Goal: Task Accomplishment & Management: Manage account settings

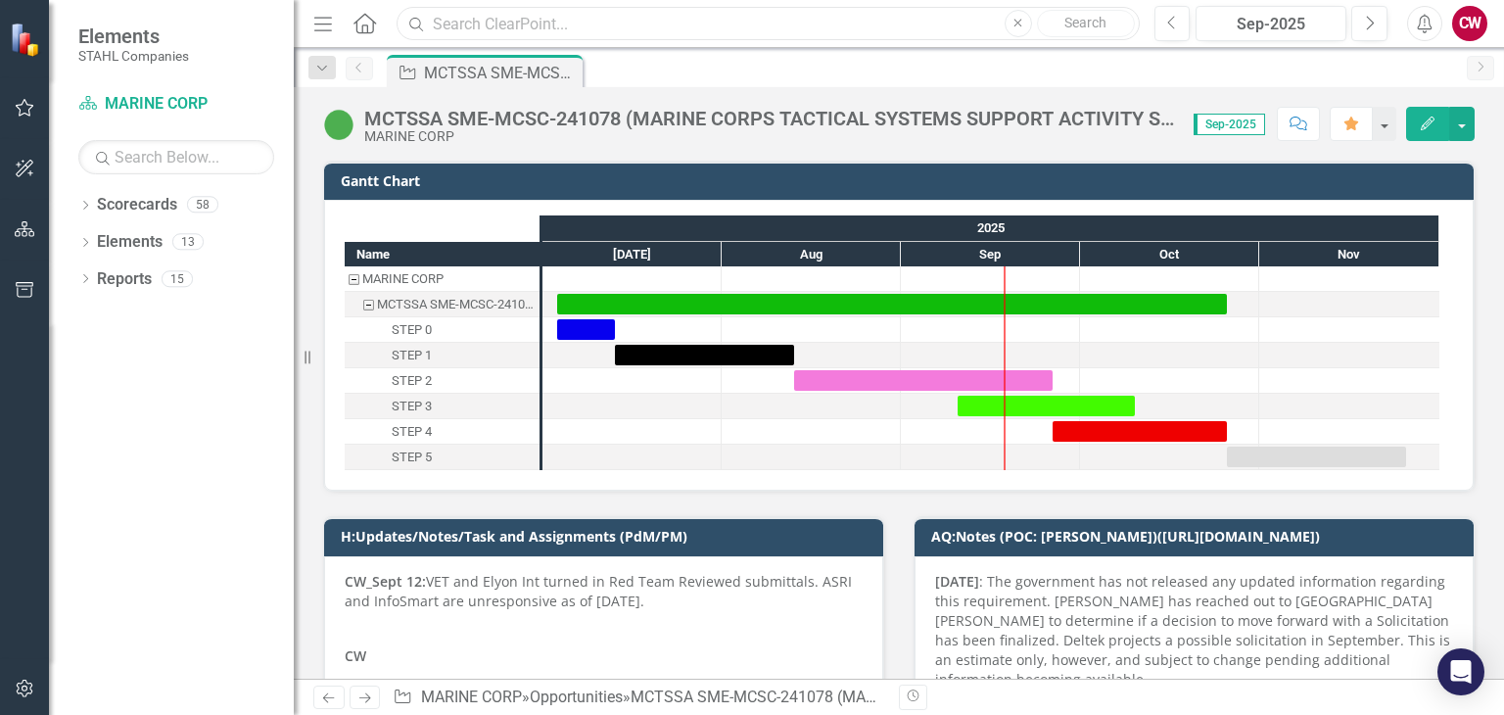
click at [533, 32] on input "text" at bounding box center [768, 24] width 742 height 34
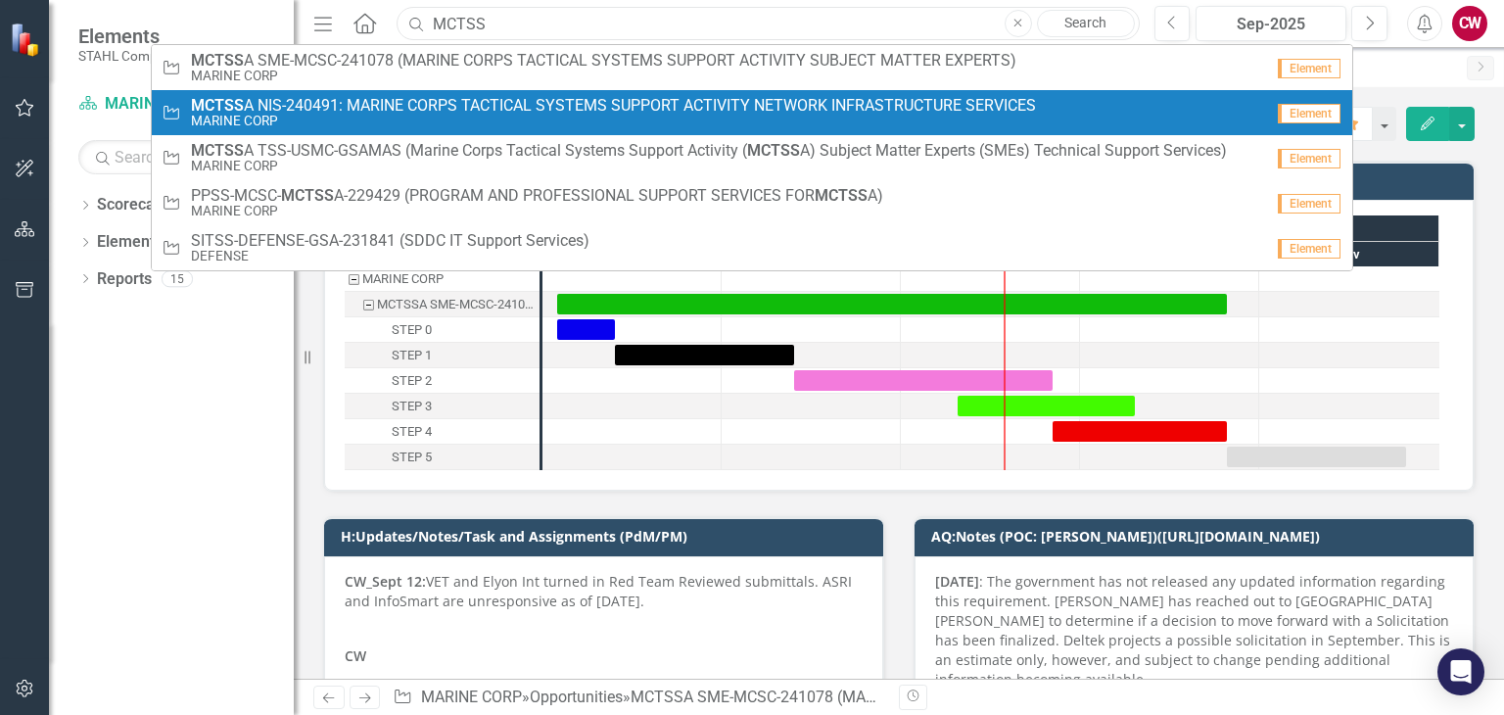
type input "MCTSS"
click at [404, 100] on span "MCTSS A NIS-240491: MARINE CORPS TACTICAL SYSTEMS SUPPORT ACTIVITY NETWORK INFR…" at bounding box center [613, 106] width 845 height 18
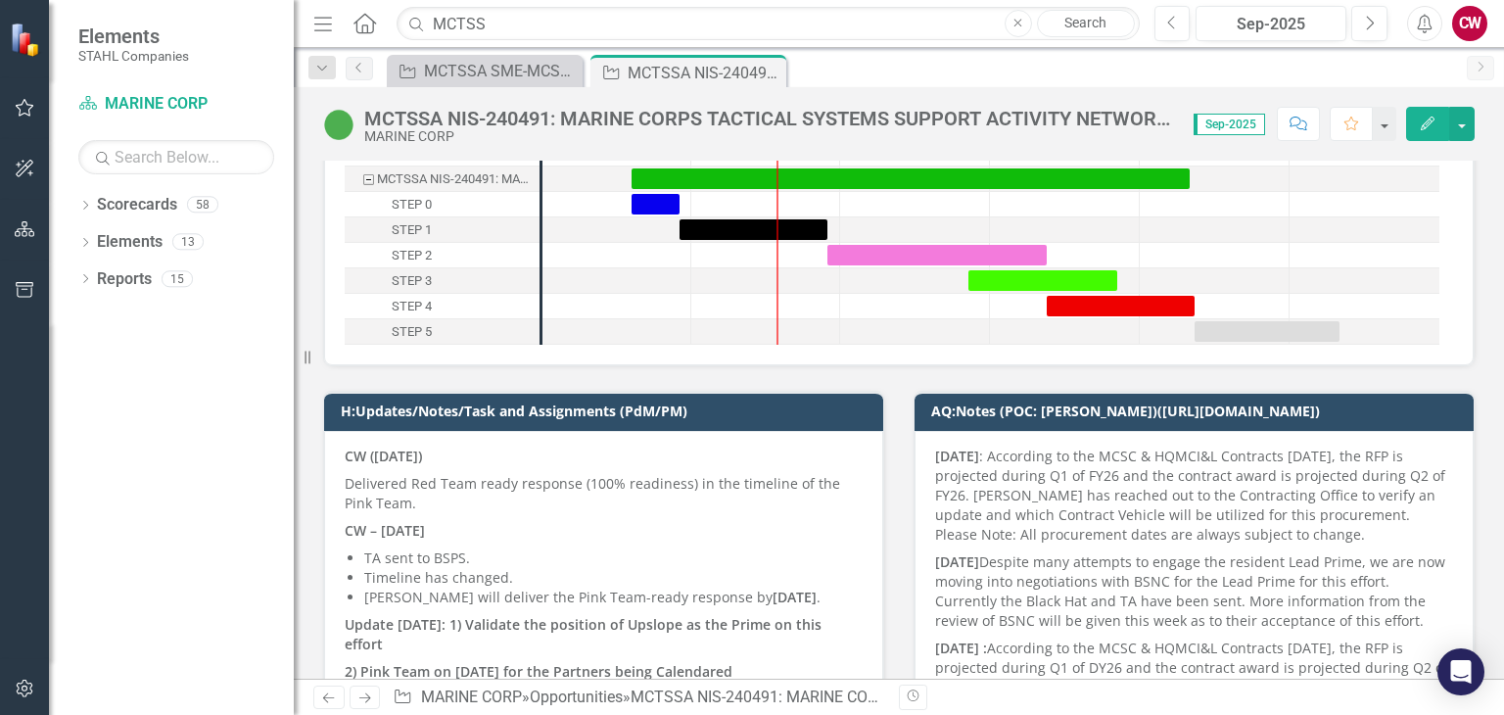
scroll to position [294, 0]
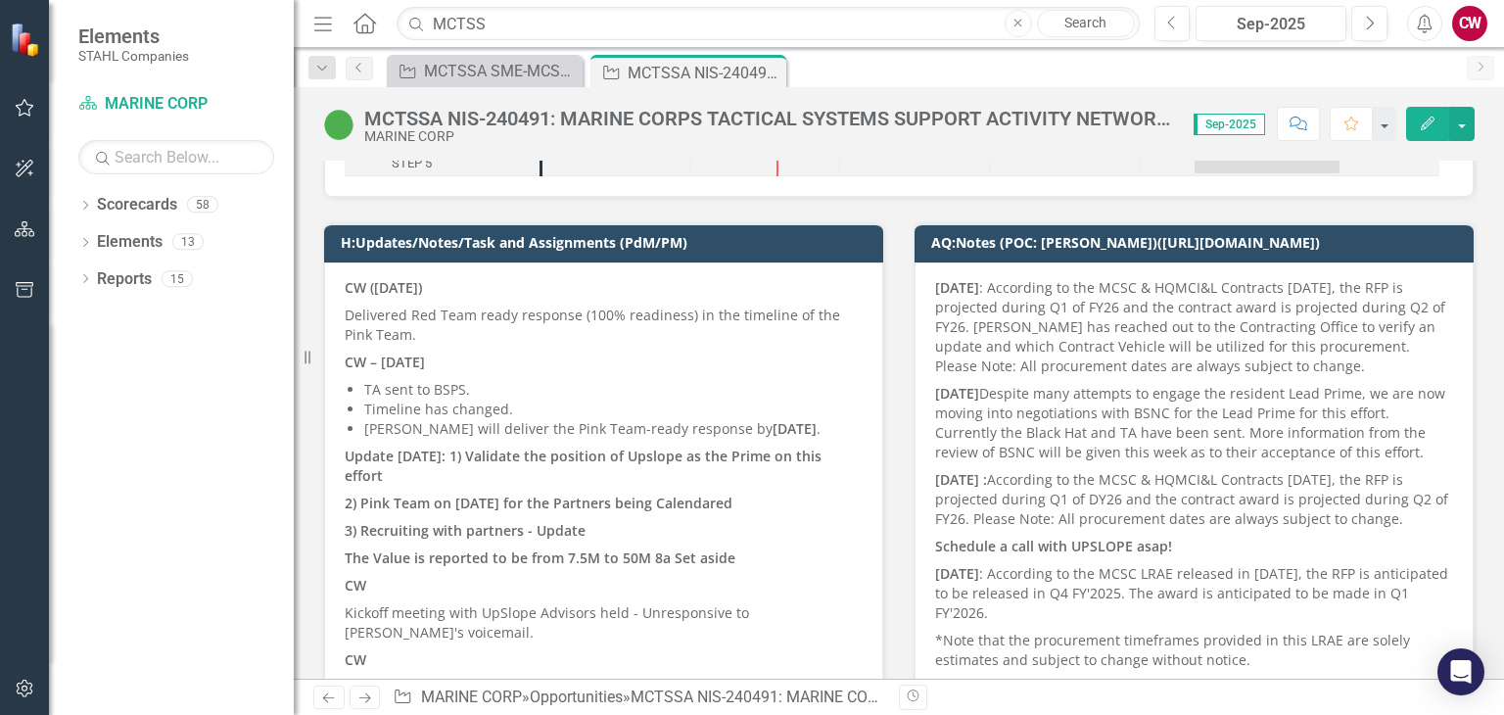
click at [354, 316] on p "Delivered Red Team ready response (100% readiness) in the timeline of the Pink …" at bounding box center [604, 325] width 518 height 47
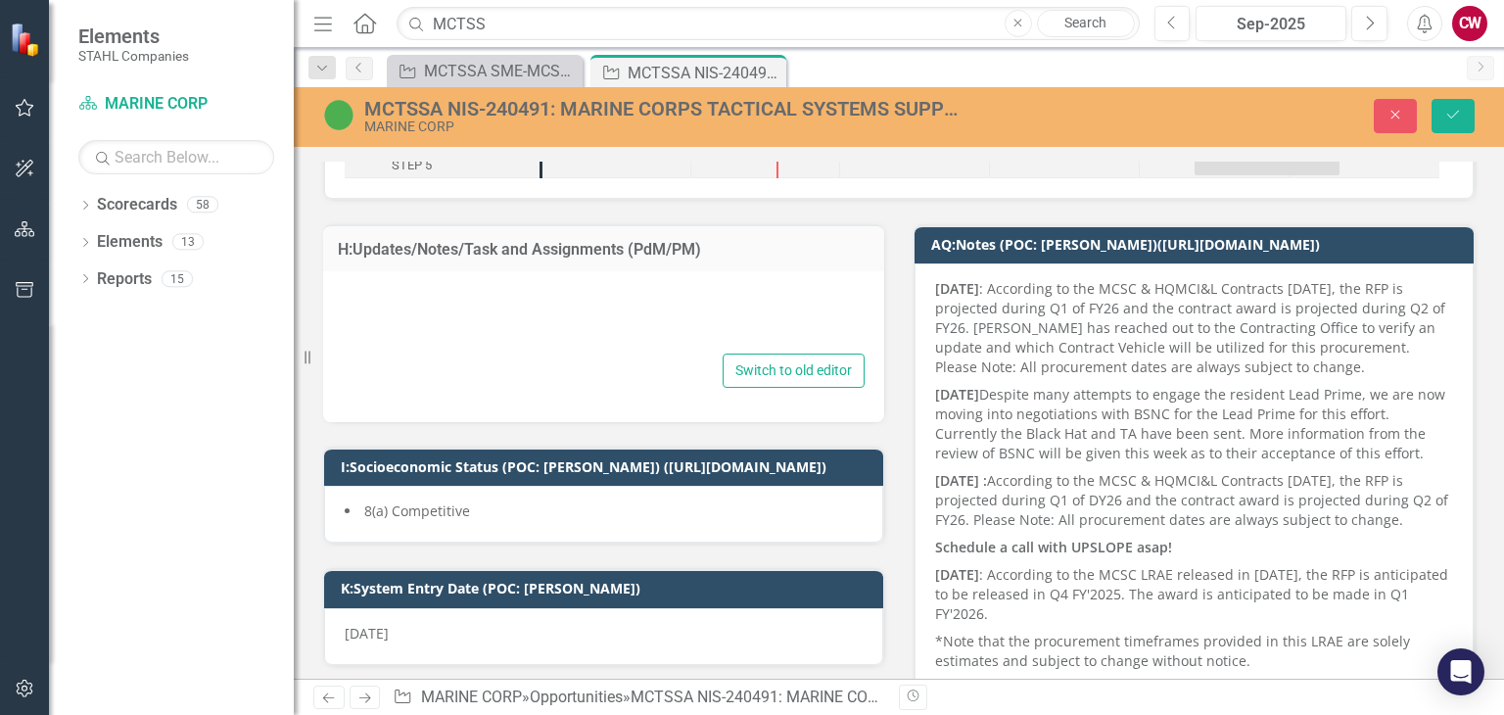
type textarea "<p data-start="129" data-end="156"><strong data-start="129" data-end="156">CW (…"
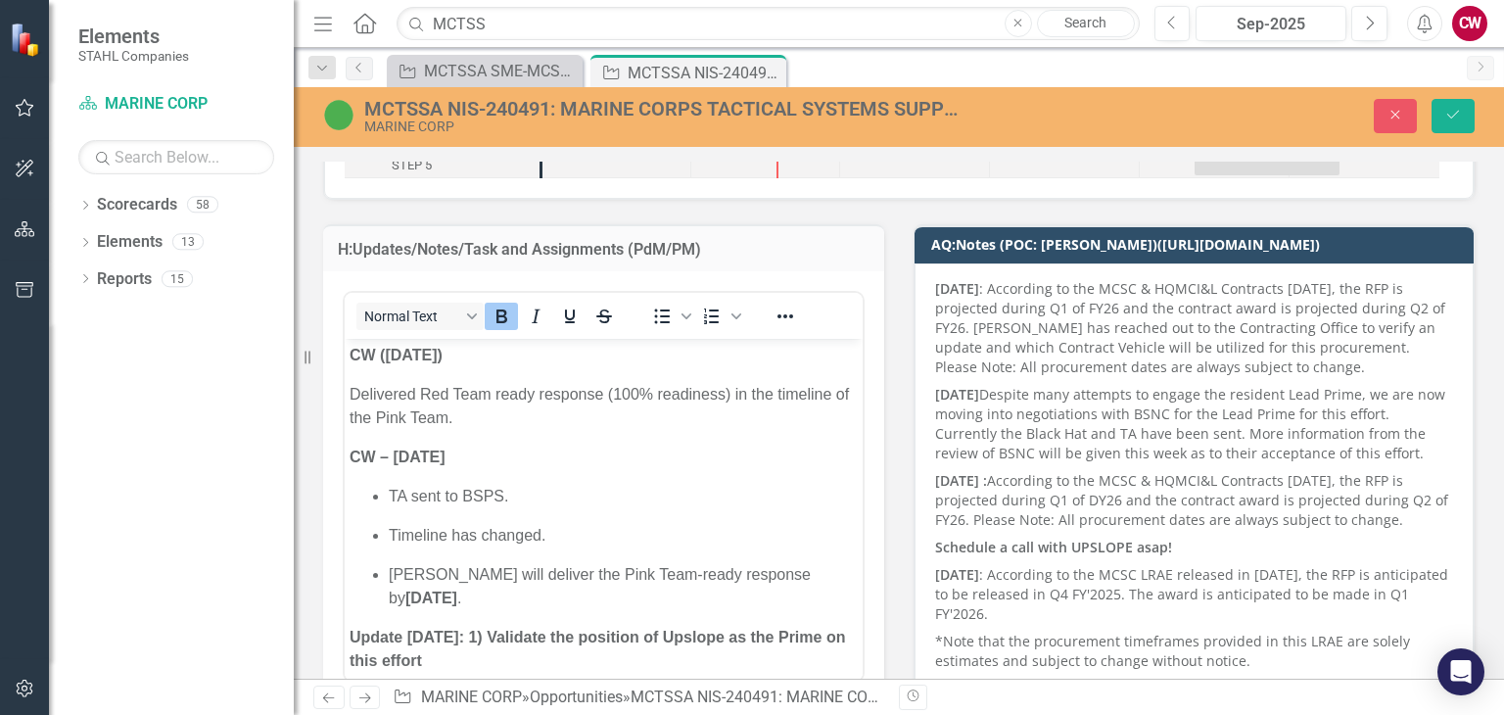
scroll to position [0, 0]
click at [350, 347] on strong "CW ([DATE])" at bounding box center [396, 355] width 93 height 17
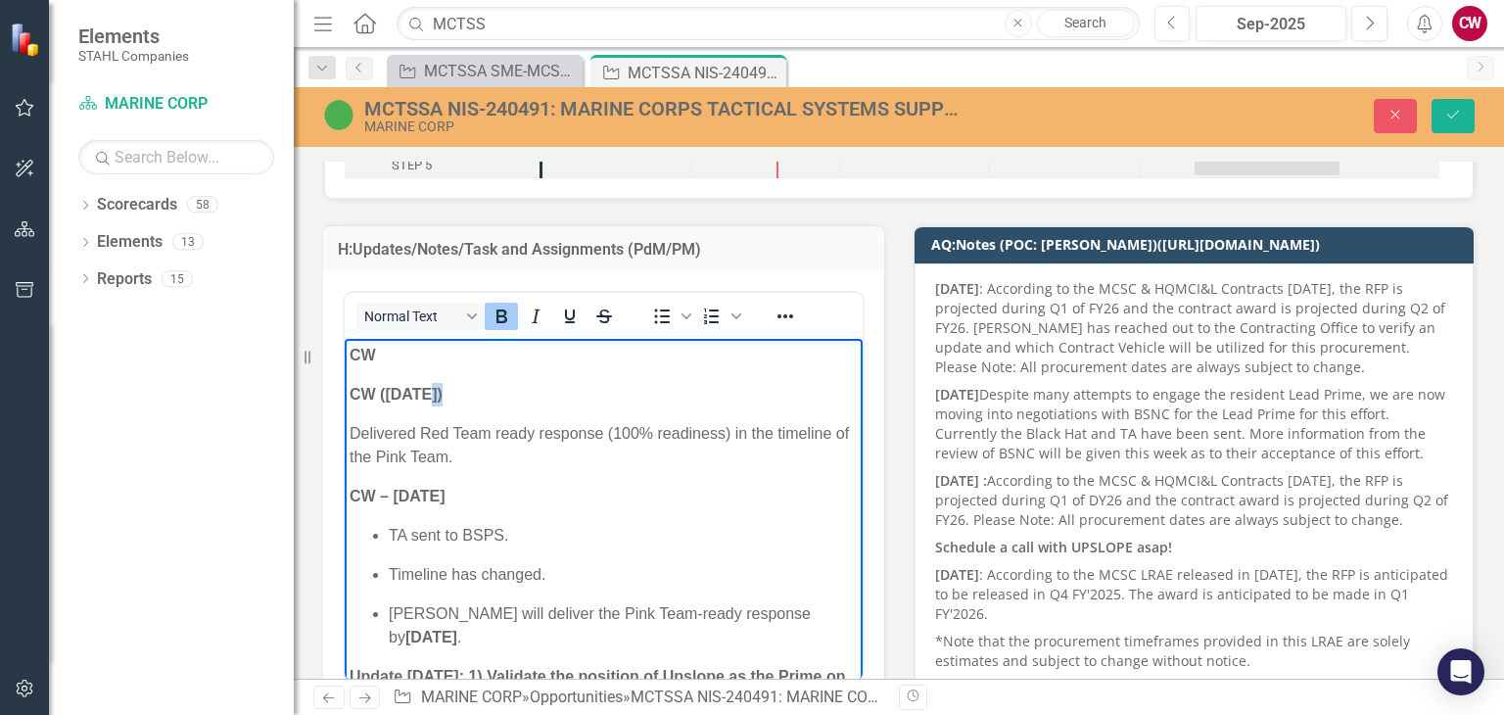
drag, startPoint x: 440, startPoint y: 394, endPoint x: 426, endPoint y: 391, distance: 14.0
click at [426, 391] on strong "CW ([DATE])" at bounding box center [396, 394] width 93 height 17
click at [411, 353] on p "CW" at bounding box center [604, 356] width 508 height 24
drag, startPoint x: 441, startPoint y: 397, endPoint x: 425, endPoint y: 397, distance: 15.7
click at [425, 397] on strong "CW ([DATE])" at bounding box center [396, 394] width 93 height 17
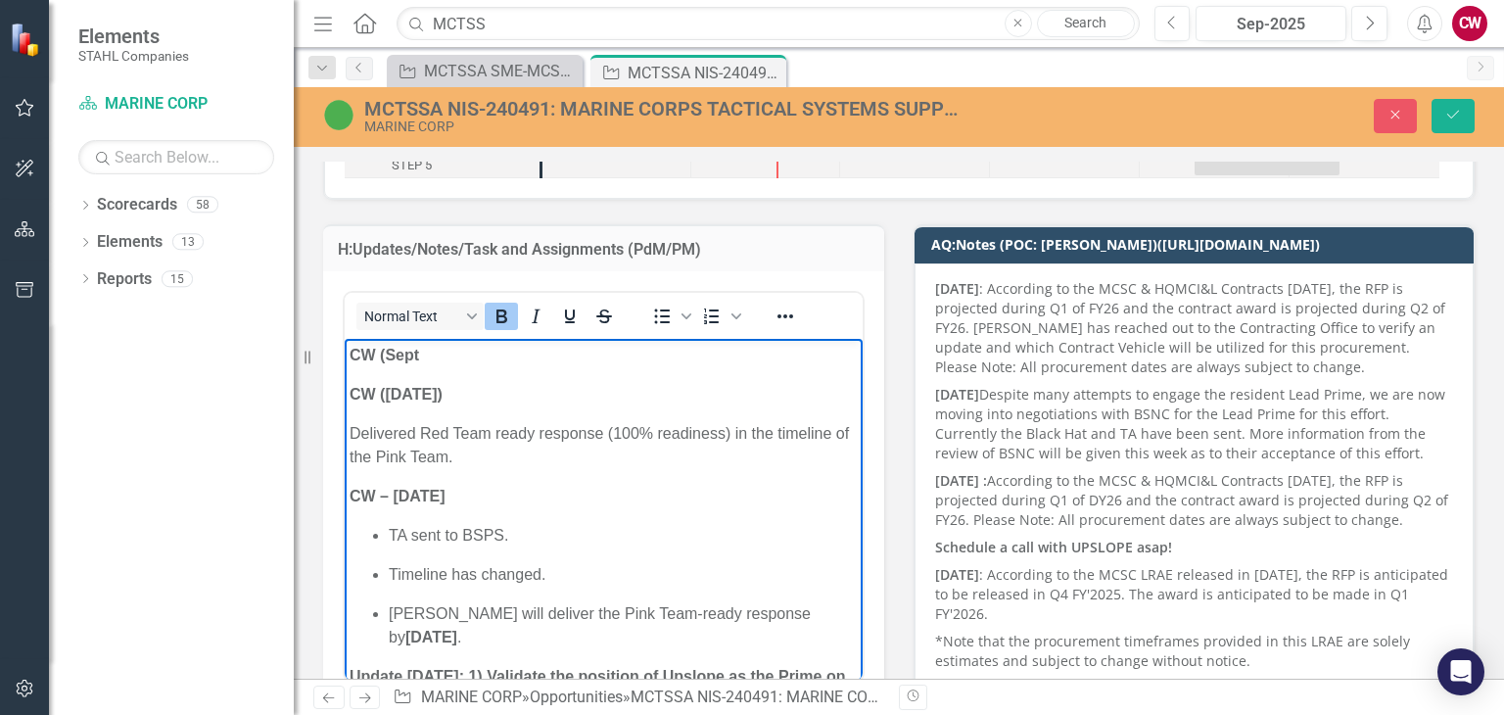
click at [425, 355] on p "CW (Sept" at bounding box center [604, 356] width 508 height 24
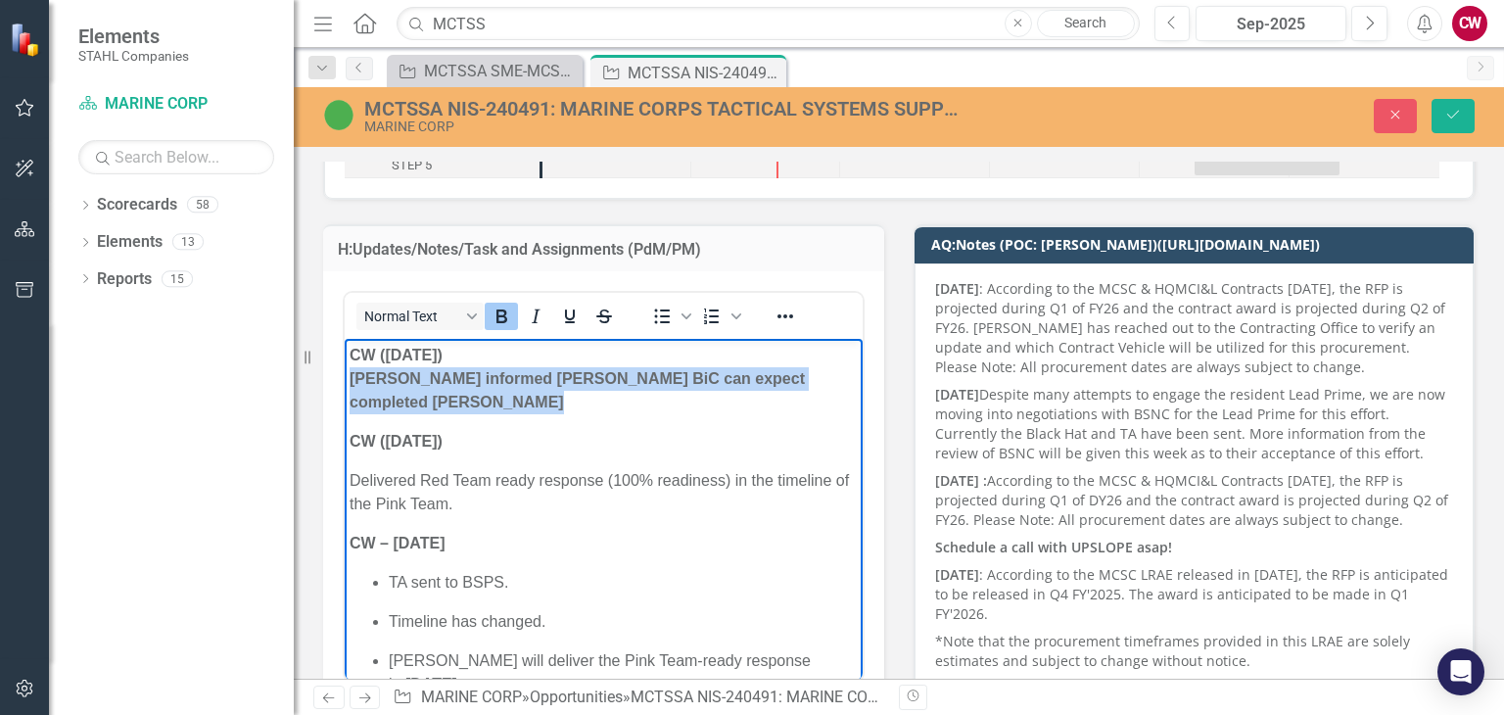
drag, startPoint x: 681, startPoint y: 402, endPoint x: 643, endPoint y: 723, distance: 323.4
click at [491, 383] on strong "CW ([DATE]) [PERSON_NAME] informed [PERSON_NAME] BiC can expect completed [PERS…" at bounding box center [577, 379] width 455 height 64
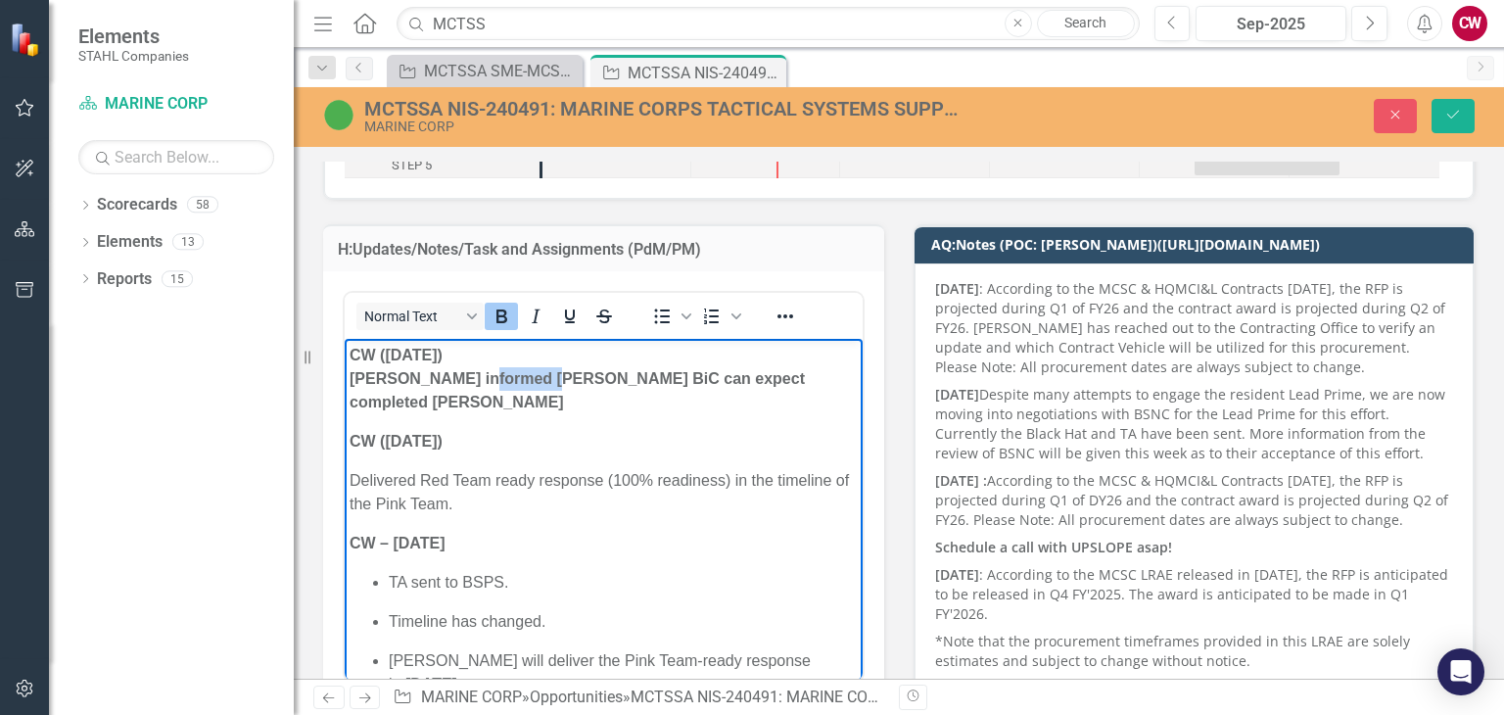
click at [491, 383] on strong "CW ([DATE]) [PERSON_NAME] informed [PERSON_NAME] BiC can expect completed [PERS…" at bounding box center [577, 379] width 455 height 64
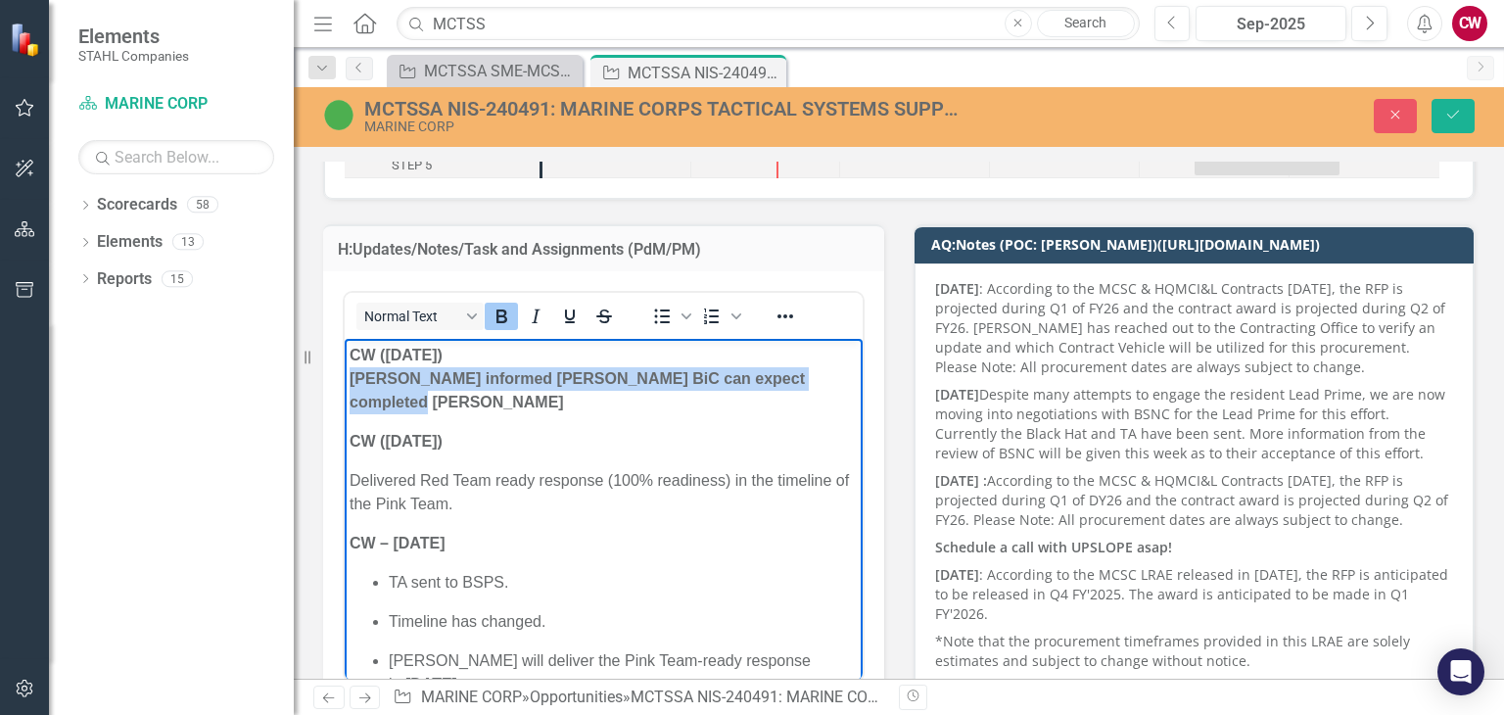
click at [491, 383] on strong "CW ([DATE]) [PERSON_NAME] informed [PERSON_NAME] BiC can expect completed [PERS…" at bounding box center [577, 379] width 455 height 64
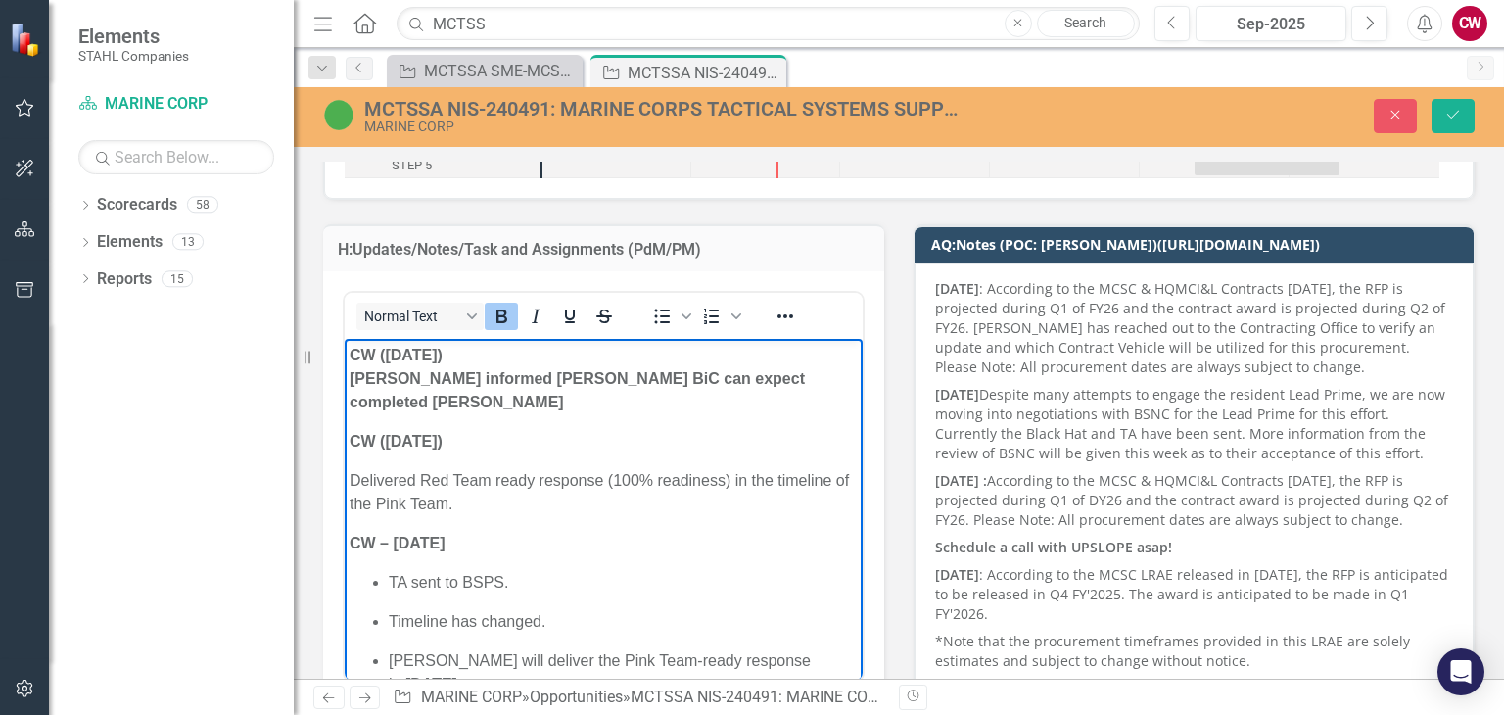
click at [660, 404] on p "CW ([DATE]) [PERSON_NAME] informed [PERSON_NAME] BiC can expect completed TA do…" at bounding box center [604, 379] width 508 height 71
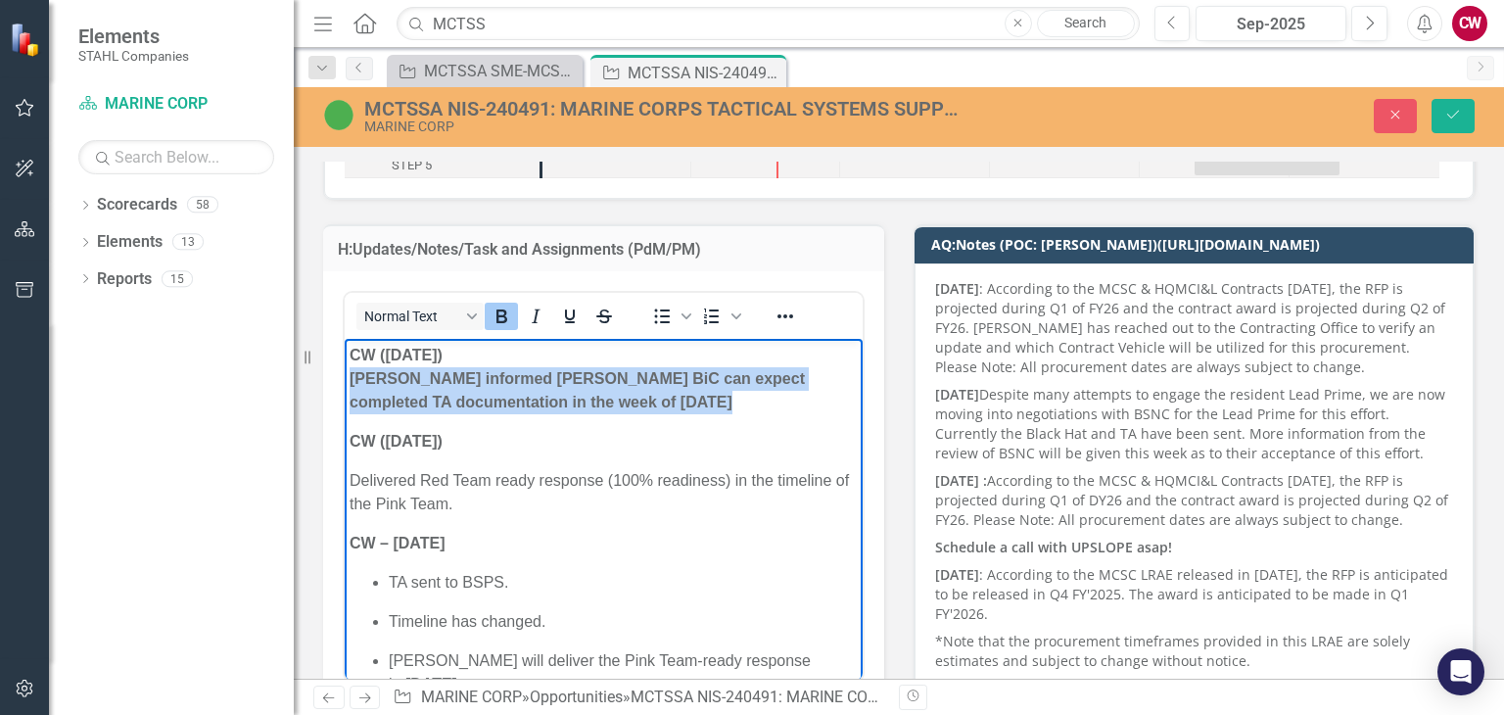
drag, startPoint x: 660, startPoint y: 404, endPoint x: 382, endPoint y: 382, distance: 279.0
click at [382, 382] on p "CW ([DATE]) [PERSON_NAME] informed [PERSON_NAME] BiC can expect completed TA do…" at bounding box center [604, 379] width 508 height 71
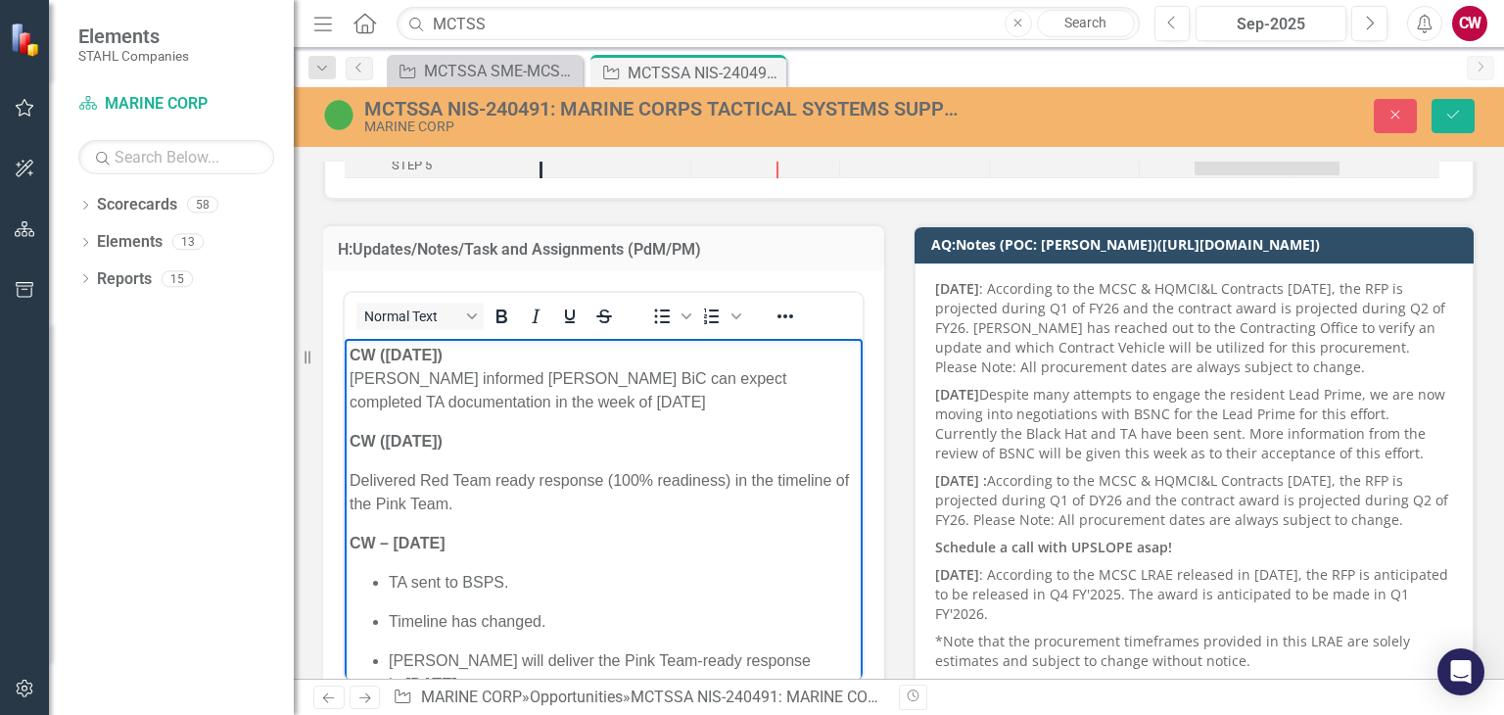
click at [591, 430] on p "CW ([DATE])" at bounding box center [604, 442] width 508 height 24
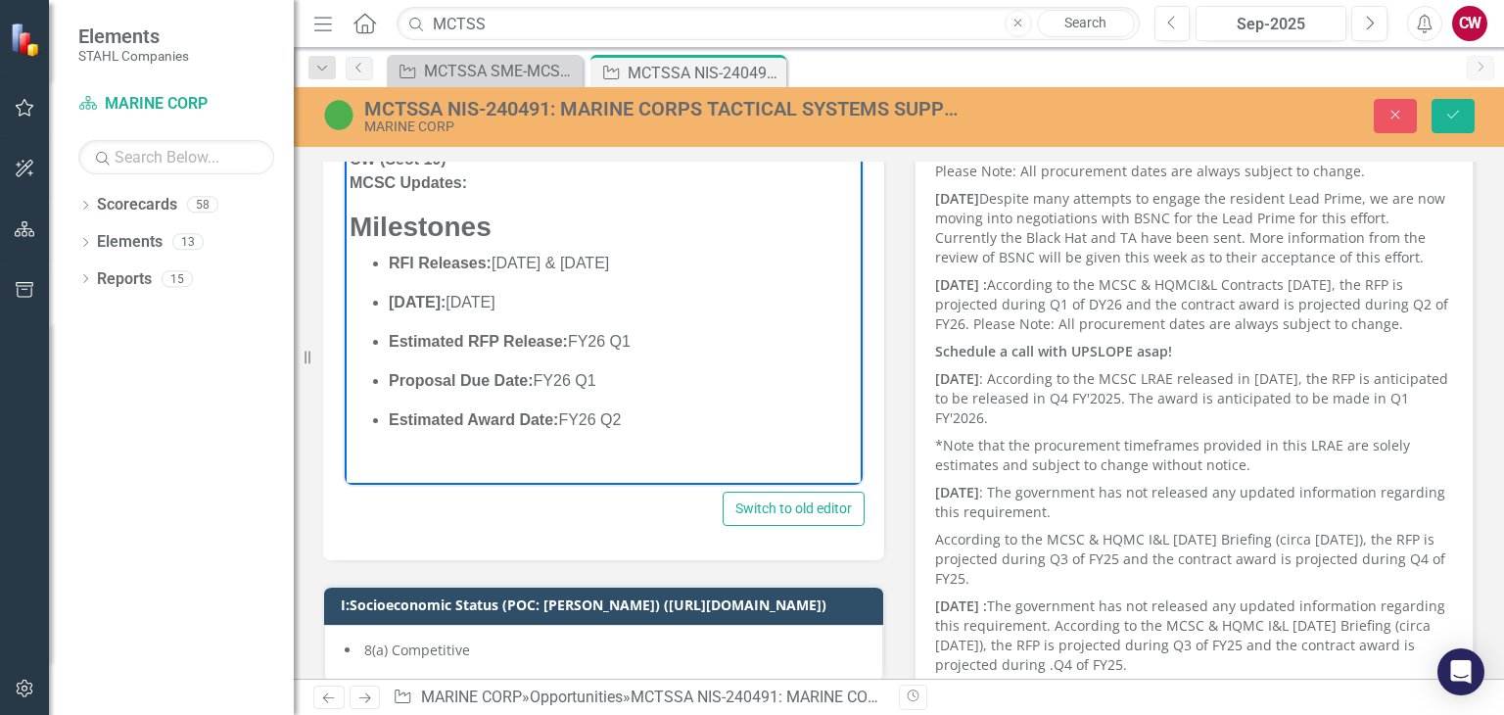
scroll to position [392, 0]
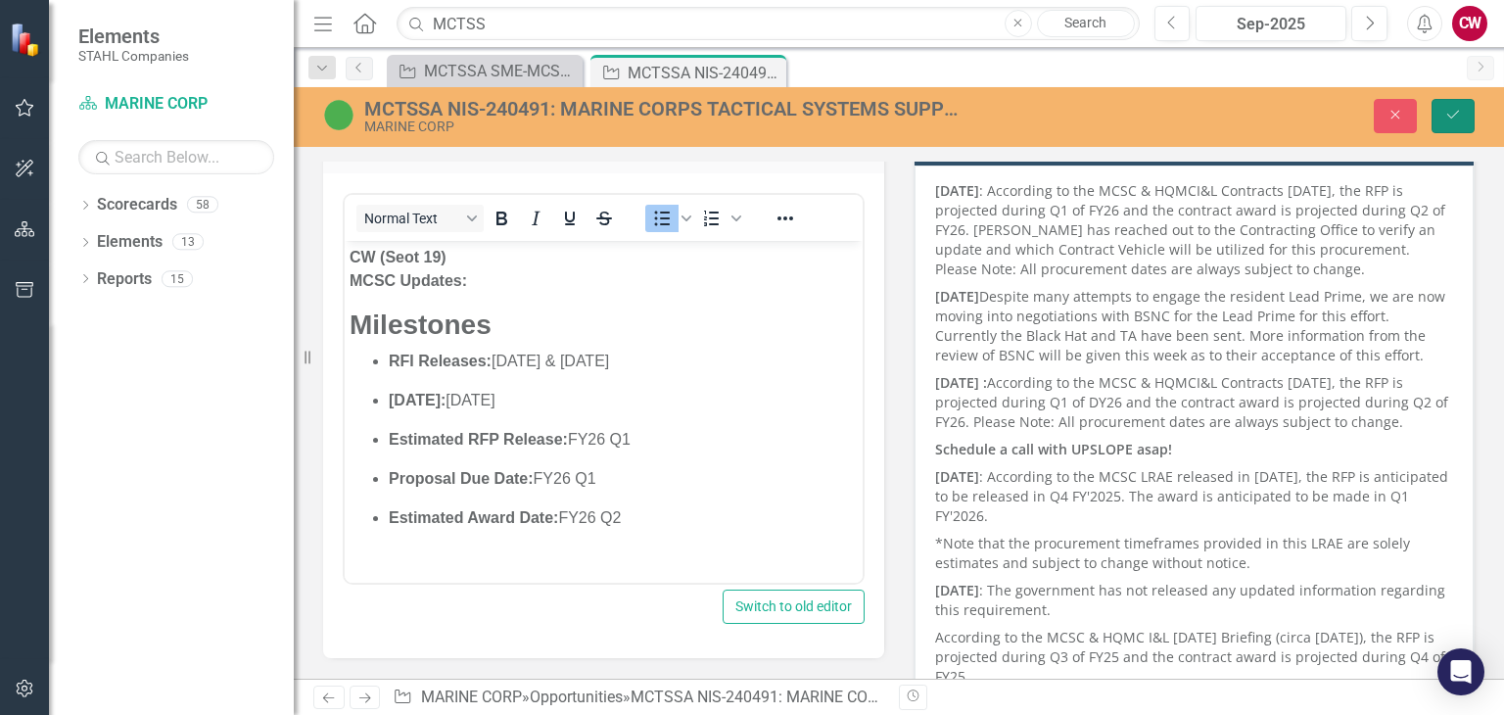
click at [1453, 117] on icon "Save" at bounding box center [1454, 115] width 18 height 14
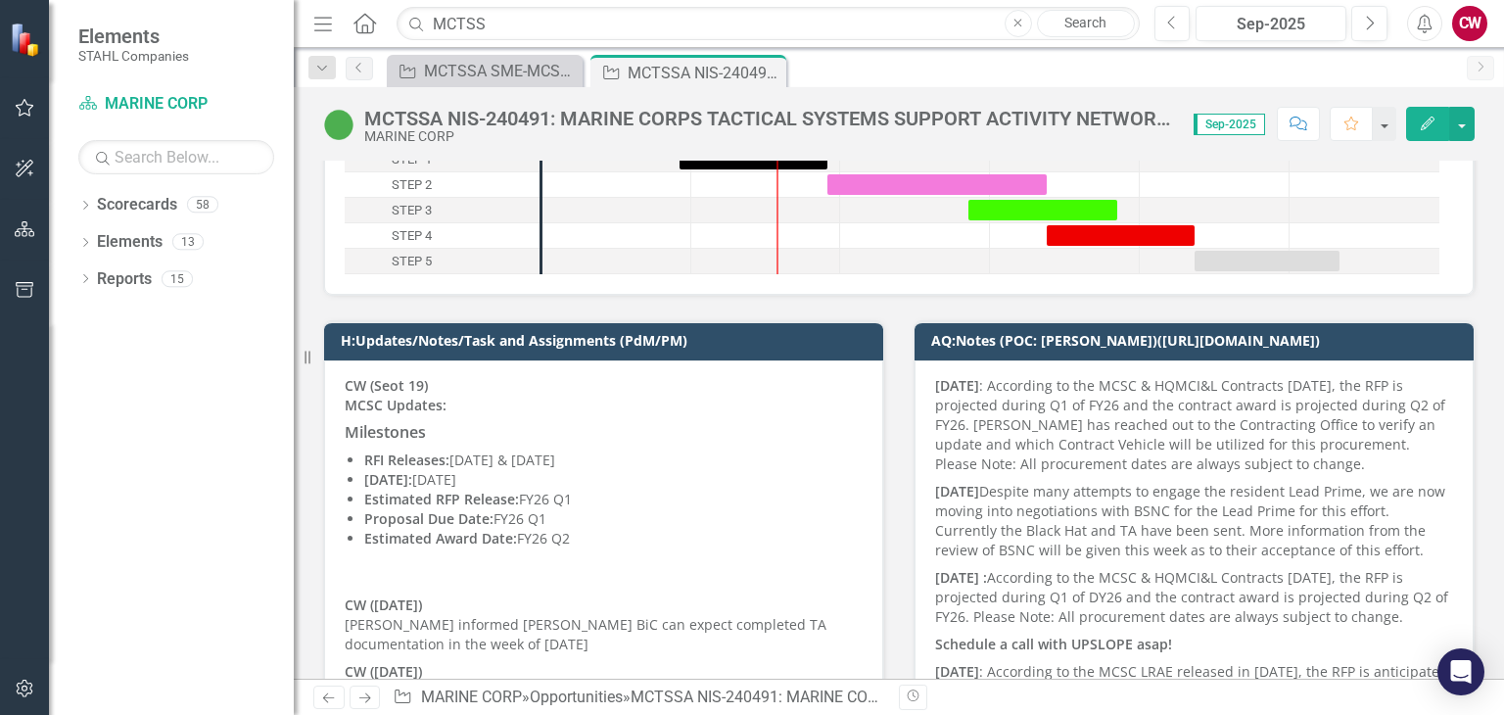
scroll to position [294, 0]
